Goal: Check status: Check status

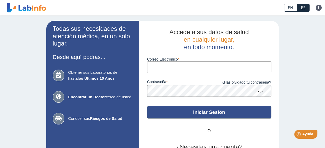
type input "[EMAIL_ADDRESS][DOMAIN_NAME]"
click at [213, 113] on button "Iniciar Sesión" at bounding box center [209, 112] width 124 height 12
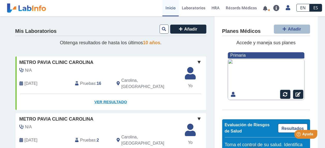
click at [112, 98] on link "Ver Resultado" at bounding box center [111, 102] width 191 height 16
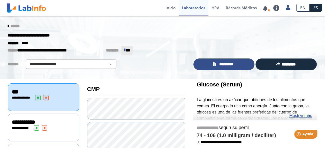
click at [233, 65] on span "*********" at bounding box center [226, 64] width 18 height 6
